Goal: Navigation & Orientation: Understand site structure

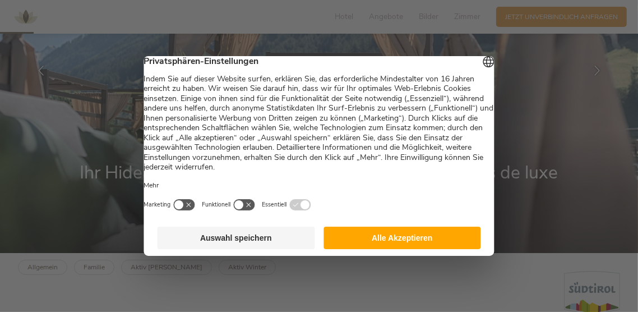
scroll to position [155, 0]
click at [265, 249] on button "Auswahl speichern" at bounding box center [237, 238] width 158 height 22
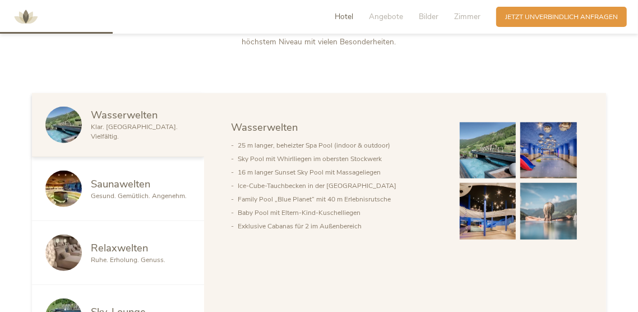
scroll to position [507, 0]
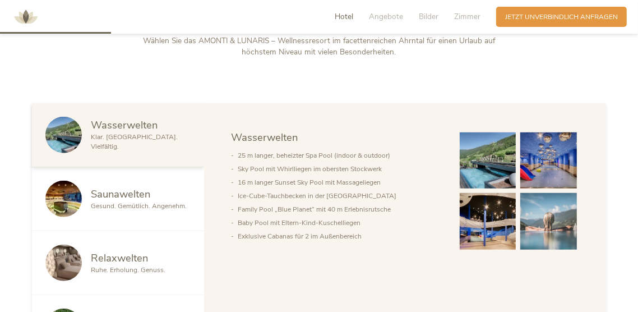
click at [64, 205] on img at bounding box center [63, 199] width 36 height 36
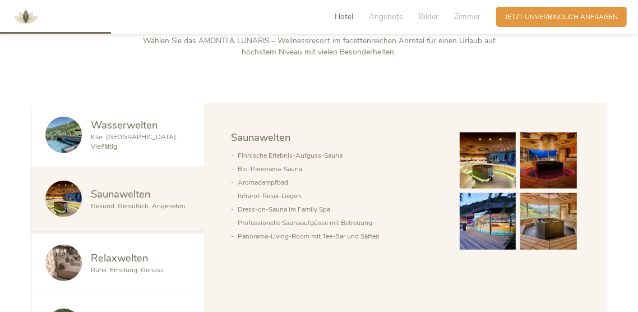
click at [495, 172] on img at bounding box center [488, 160] width 57 height 57
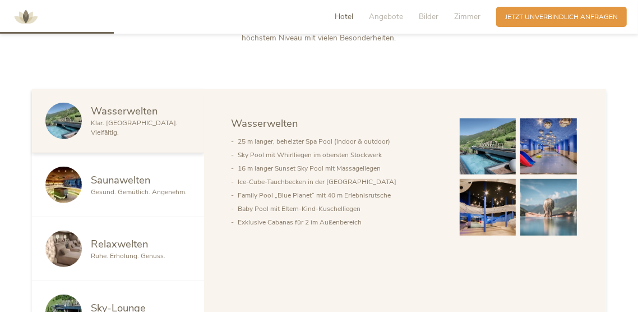
scroll to position [477, 0]
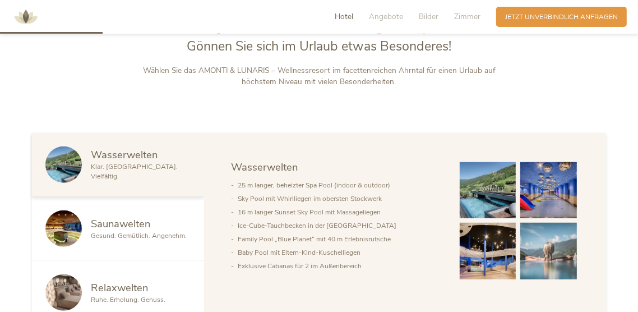
click at [72, 176] on img at bounding box center [63, 164] width 36 height 36
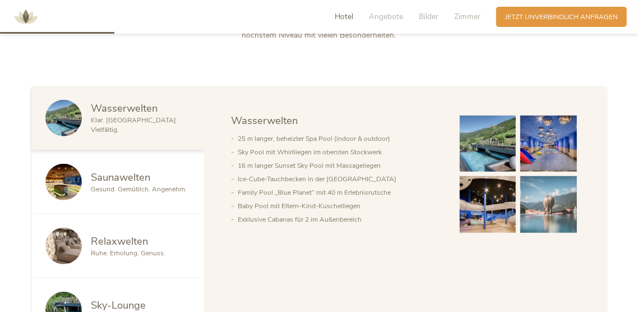
scroll to position [523, 0]
click at [61, 182] on img at bounding box center [63, 182] width 36 height 36
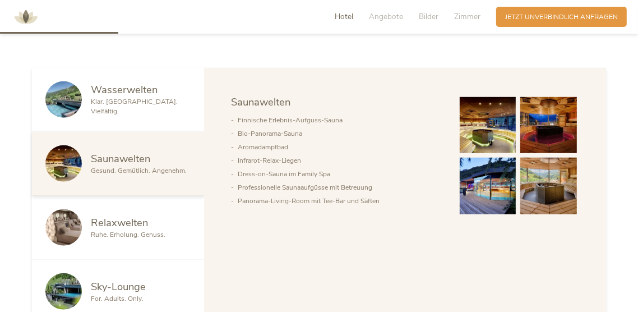
scroll to position [544, 0]
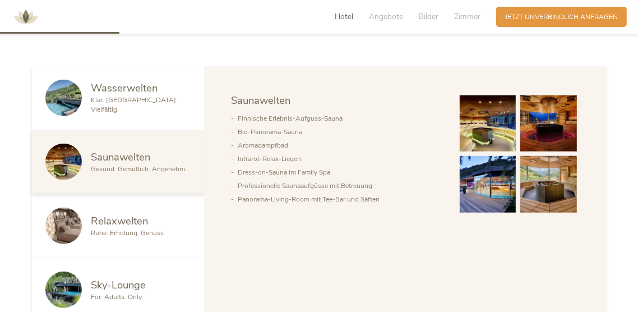
click at [76, 227] on img at bounding box center [63, 226] width 36 height 36
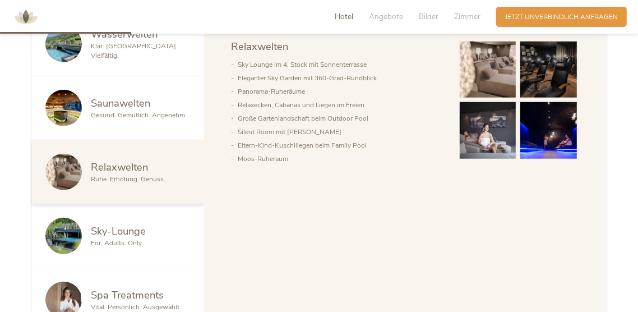
scroll to position [597, 0]
click at [59, 237] on img at bounding box center [63, 236] width 36 height 36
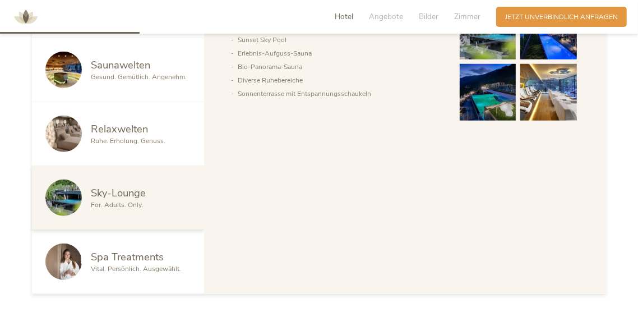
scroll to position [637, 0]
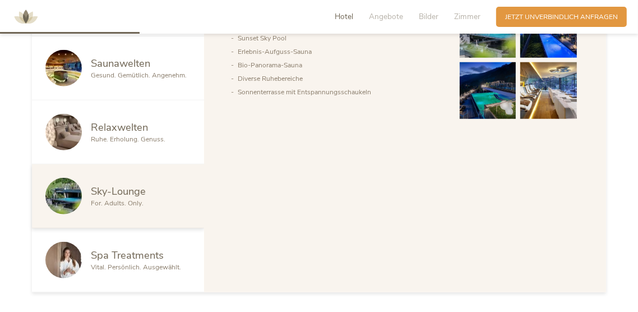
click at [62, 254] on img at bounding box center [63, 260] width 36 height 36
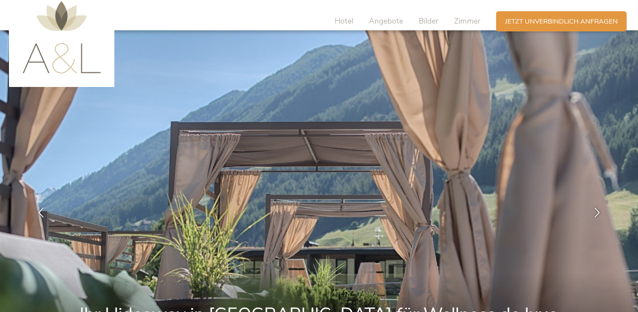
scroll to position [0, 0]
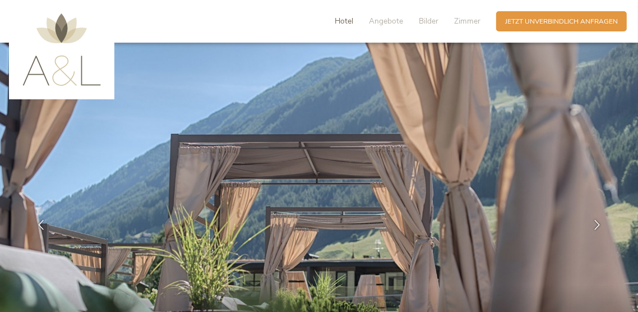
click at [339, 25] on span "Hotel" at bounding box center [344, 21] width 19 height 11
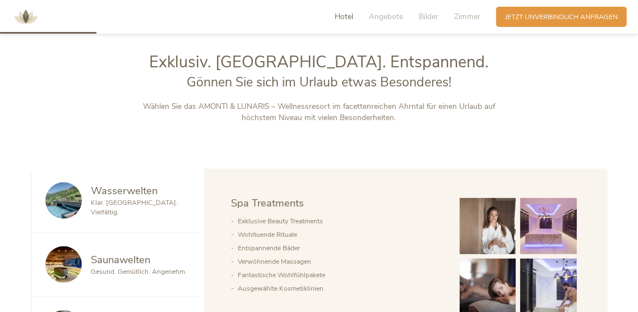
scroll to position [447, 0]
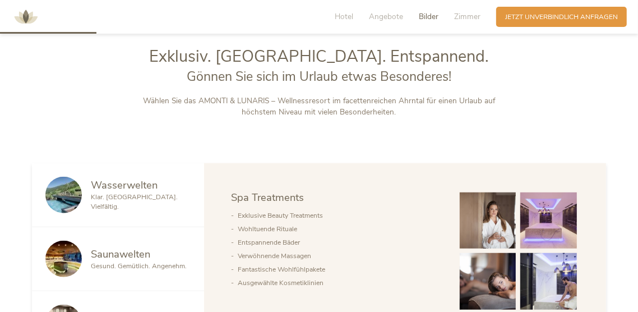
click at [429, 19] on span "Bilder" at bounding box center [429, 16] width 20 height 11
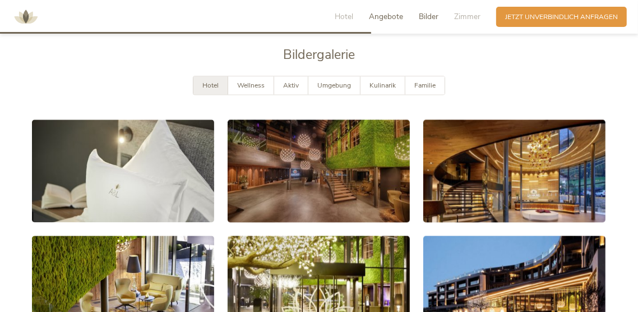
scroll to position [1735, 0]
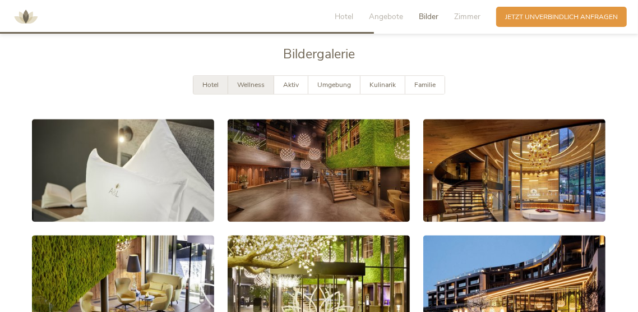
click at [253, 89] on div "Wellness" at bounding box center [251, 85] width 46 height 19
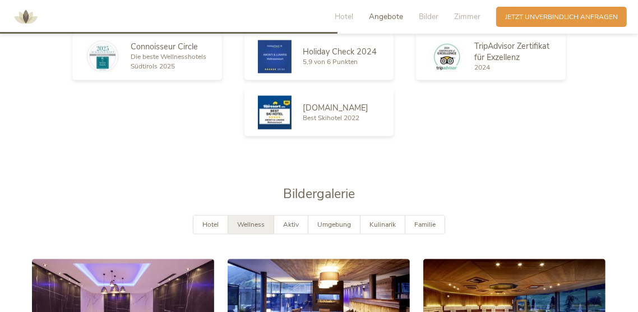
scroll to position [1577, 0]
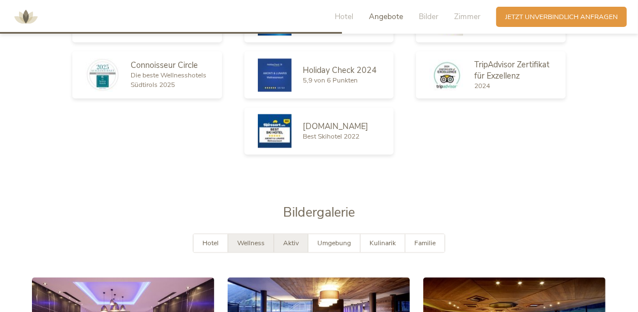
click at [292, 246] on span "Aktiv" at bounding box center [291, 242] width 16 height 9
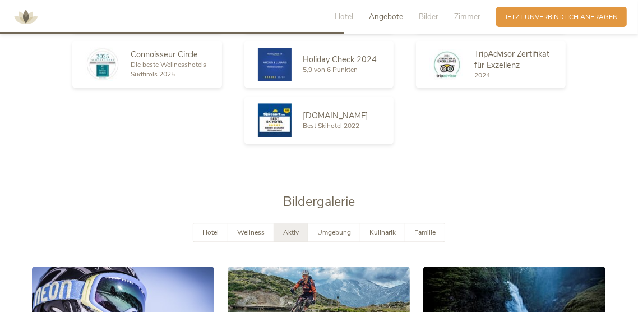
scroll to position [1588, 0]
click at [334, 236] on span "Umgebung" at bounding box center [335, 232] width 34 height 9
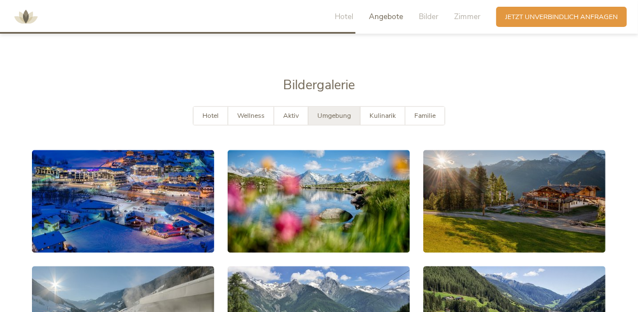
scroll to position [1662, 0]
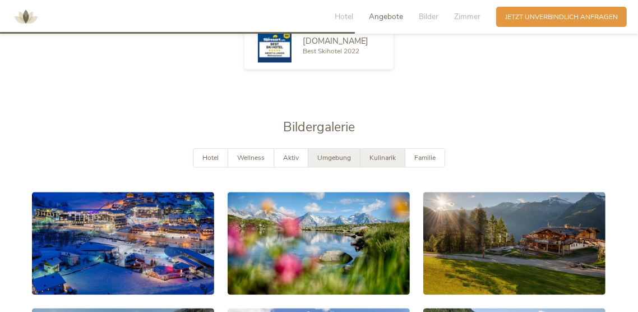
click at [387, 158] on span "Kulinarik" at bounding box center [383, 157] width 26 height 9
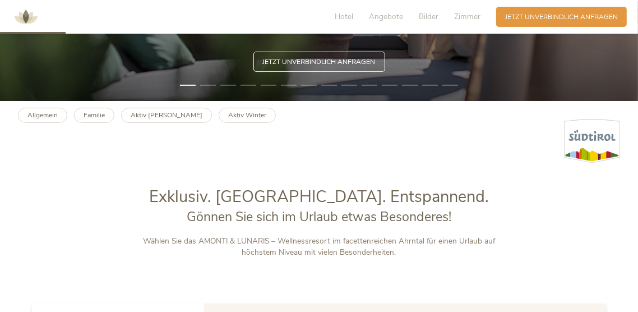
scroll to position [0, 0]
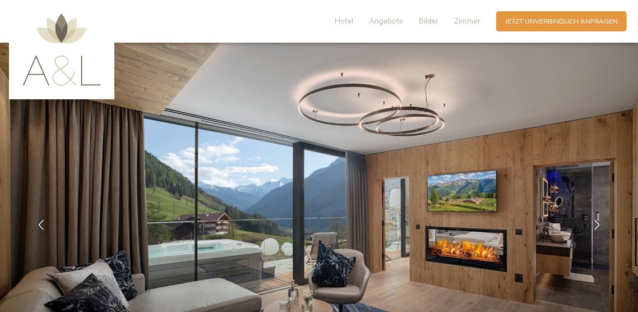
click at [58, 68] on img at bounding box center [61, 49] width 79 height 72
